Goal: Information Seeking & Learning: Learn about a topic

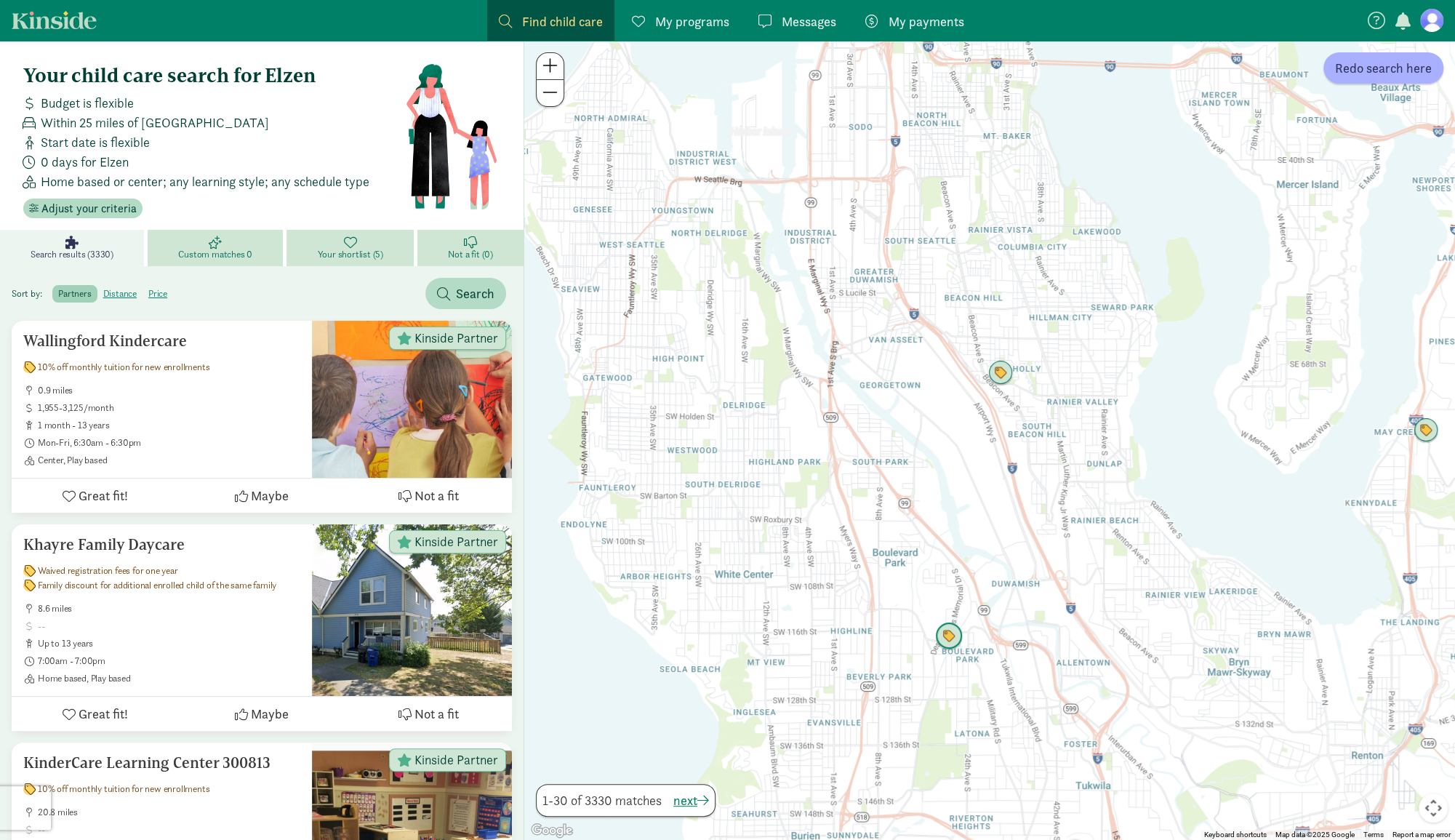
click at [945, 642] on img "Click to see details" at bounding box center [949, 636] width 27 height 27
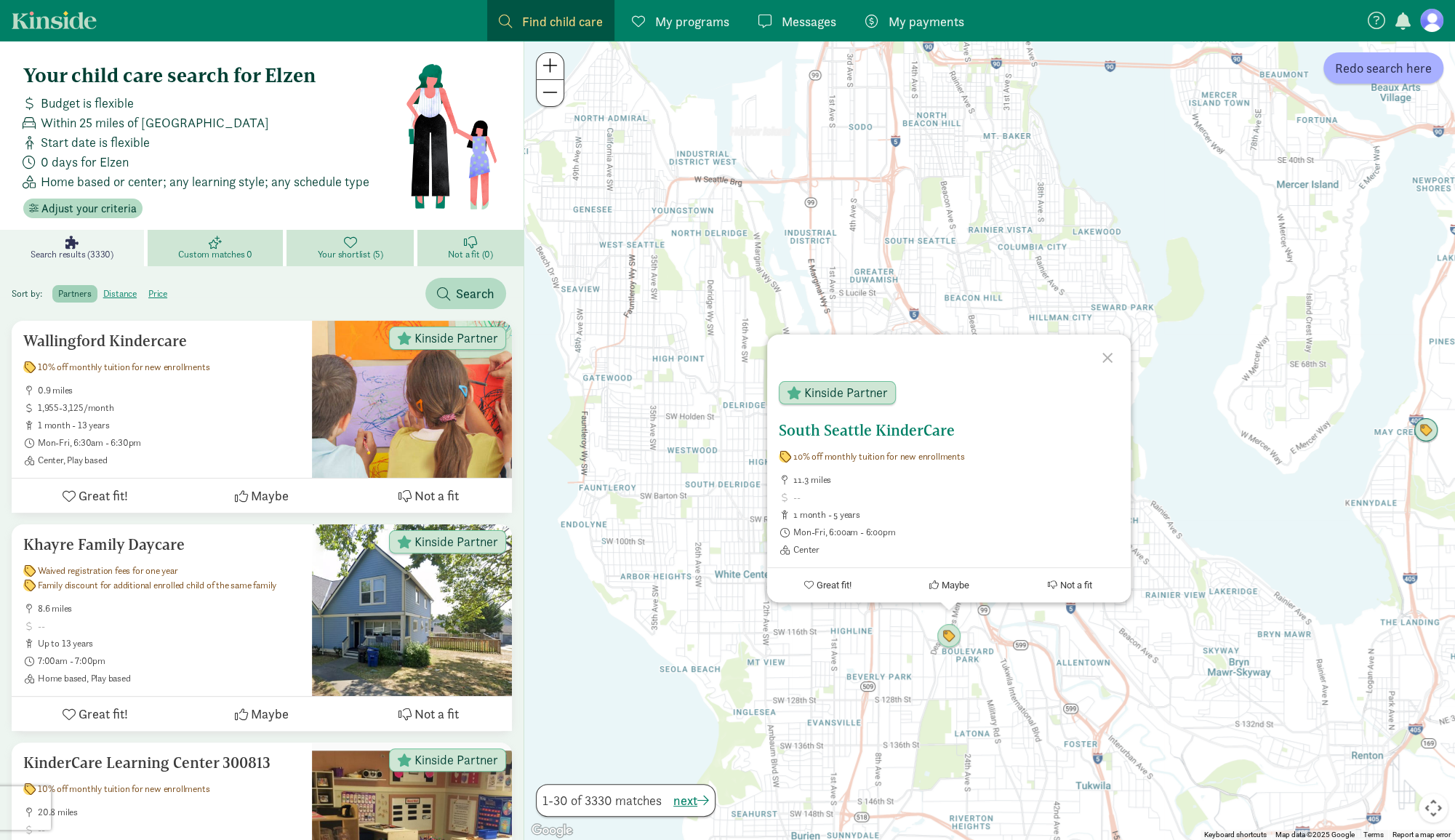
click at [877, 427] on h5 "South Seattle KinderCare" at bounding box center [949, 430] width 340 height 17
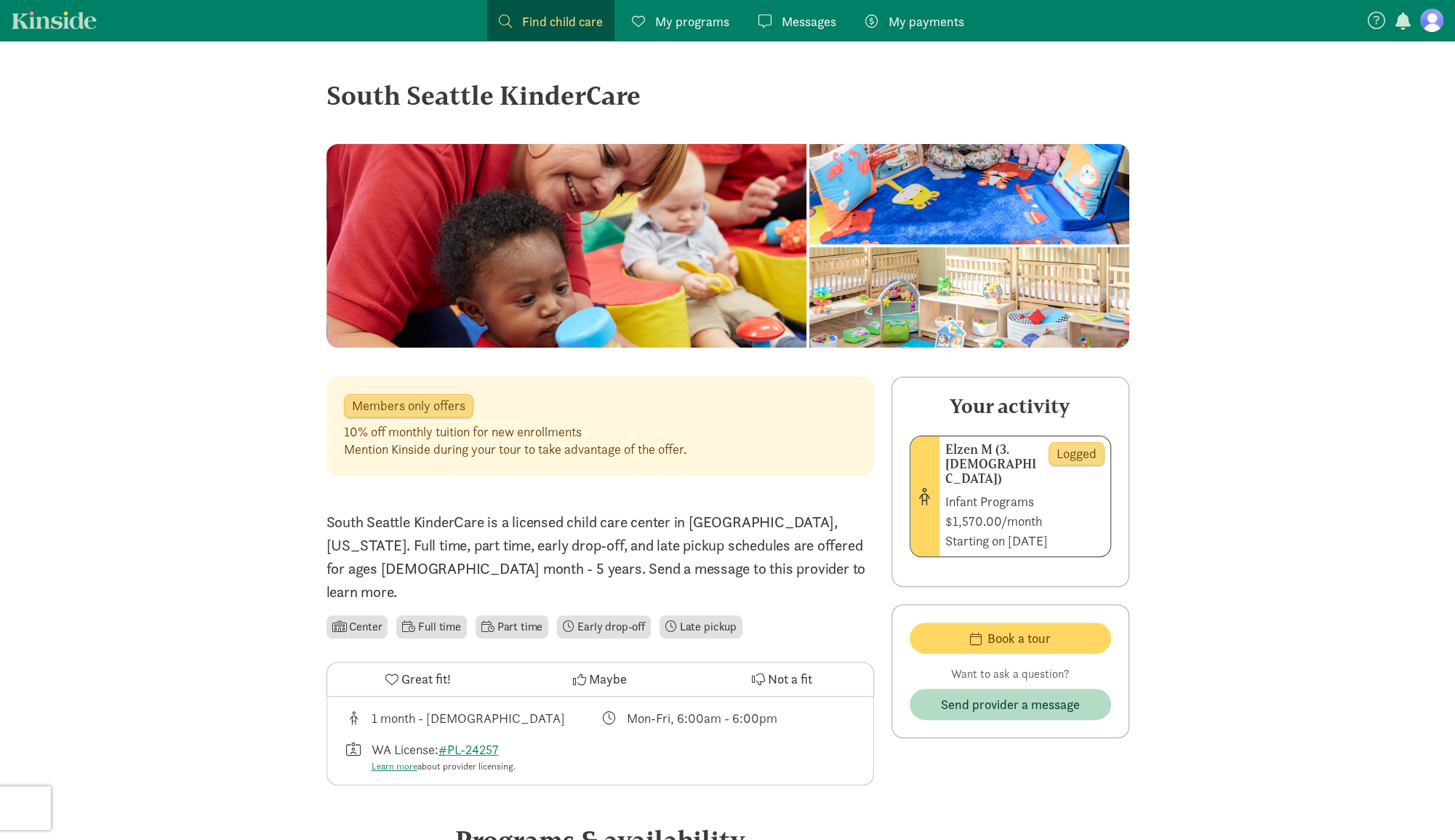
click at [1077, 449] on span "logged" at bounding box center [1077, 454] width 40 height 13
drag, startPoint x: 348, startPoint y: 402, endPoint x: 739, endPoint y: 456, distance: 394.7
click at [739, 456] on div "Members only offers 10% off monthly tuition for new enrollments Mention Kinside…" at bounding box center [600, 426] width 548 height 99
click at [739, 456] on div "10% off monthly tuition for new enrollments Mention Kinside during your tour to…" at bounding box center [600, 441] width 513 height 35
drag, startPoint x: 737, startPoint y: 457, endPoint x: 375, endPoint y: 403, distance: 366.0
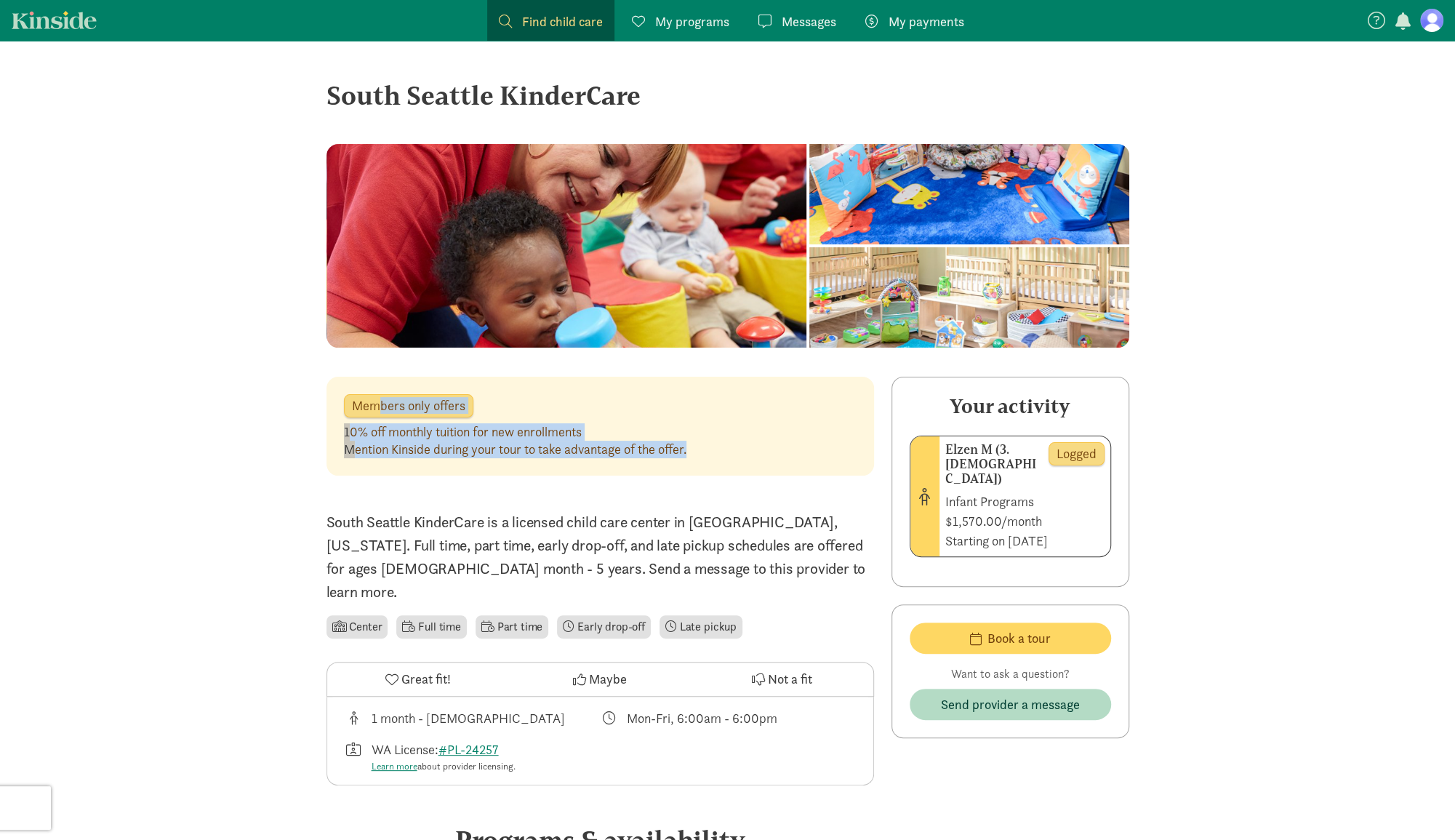
click at [375, 403] on div "Members only offers 10% off monthly tuition for new enrollments Mention Kinside…" at bounding box center [600, 426] width 548 height 99
click at [375, 403] on span "Members only offers" at bounding box center [408, 406] width 114 height 13
